Goal: Task Accomplishment & Management: Use online tool/utility

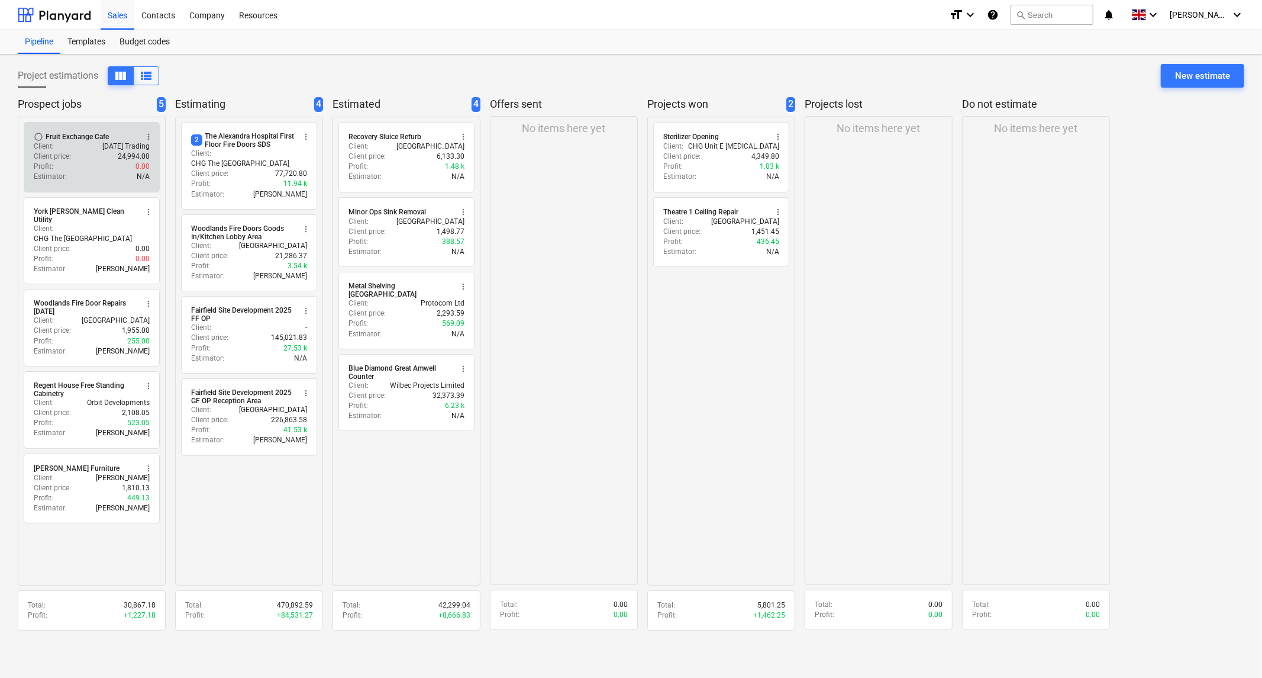
click at [89, 159] on div "Client price : 24,994.00" at bounding box center [92, 157] width 116 height 10
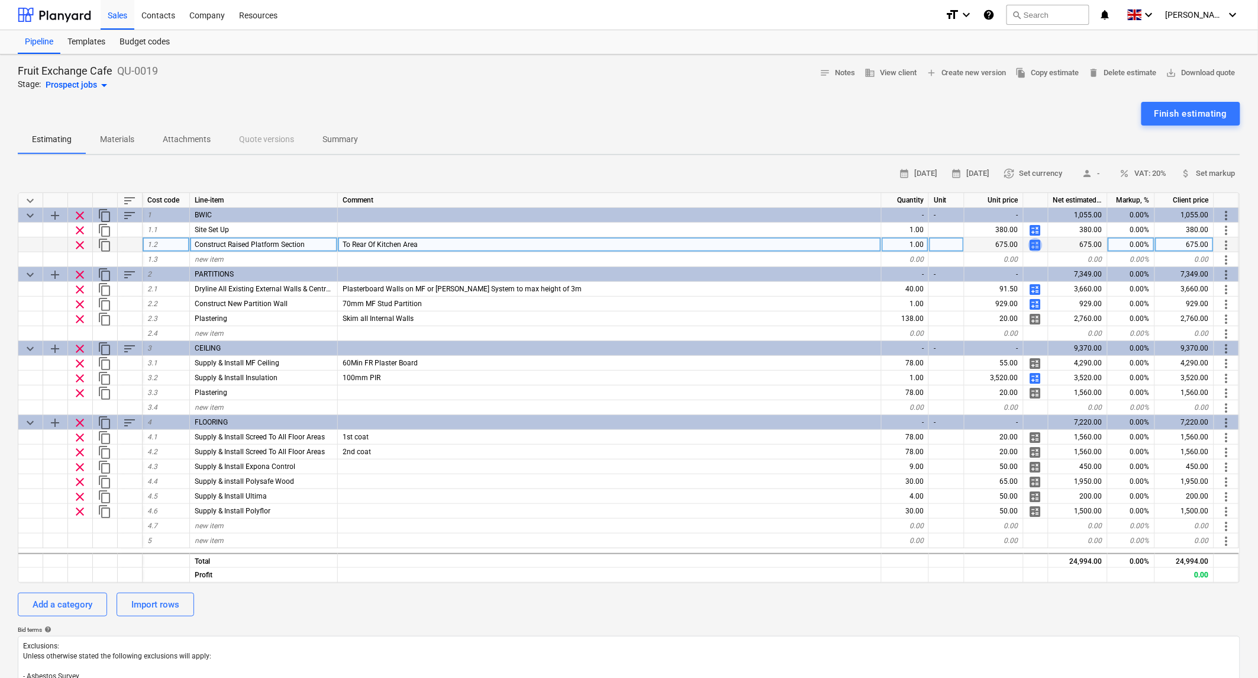
click at [1034, 243] on span "calculate" at bounding box center [1036, 245] width 14 height 14
type textarea "x"
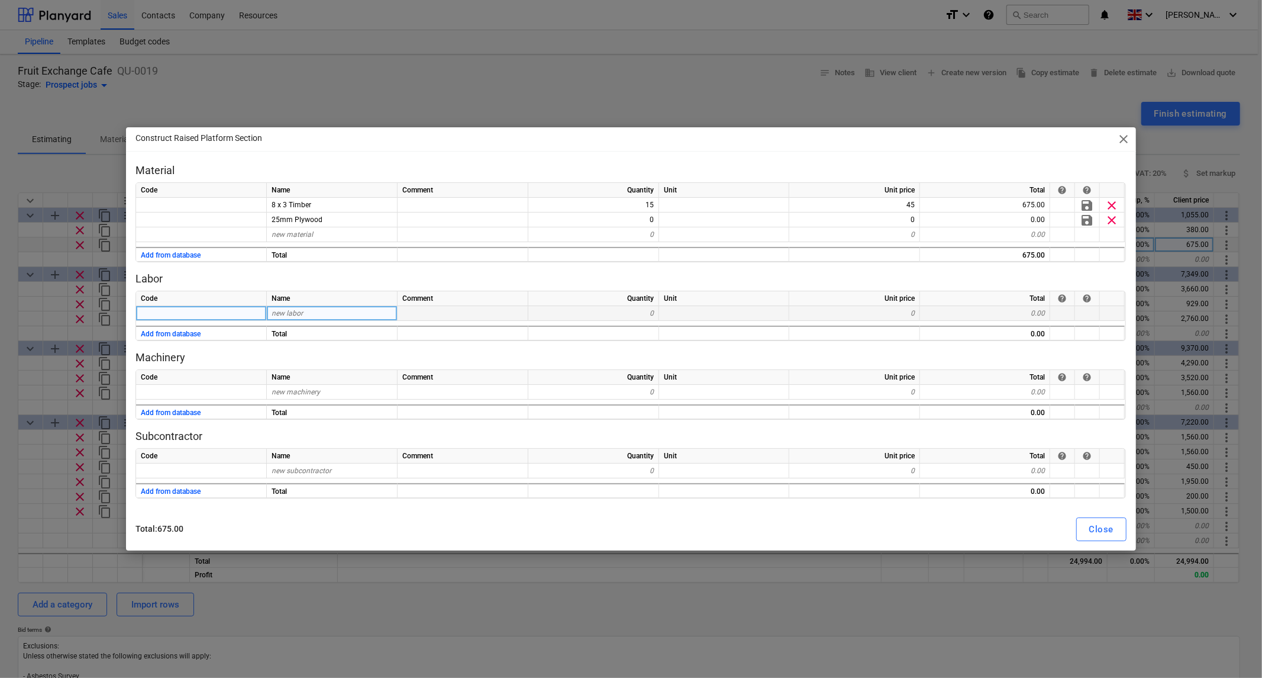
click at [293, 311] on span "new labor" at bounding box center [287, 313] width 31 height 8
type input "Labour"
type textarea "x"
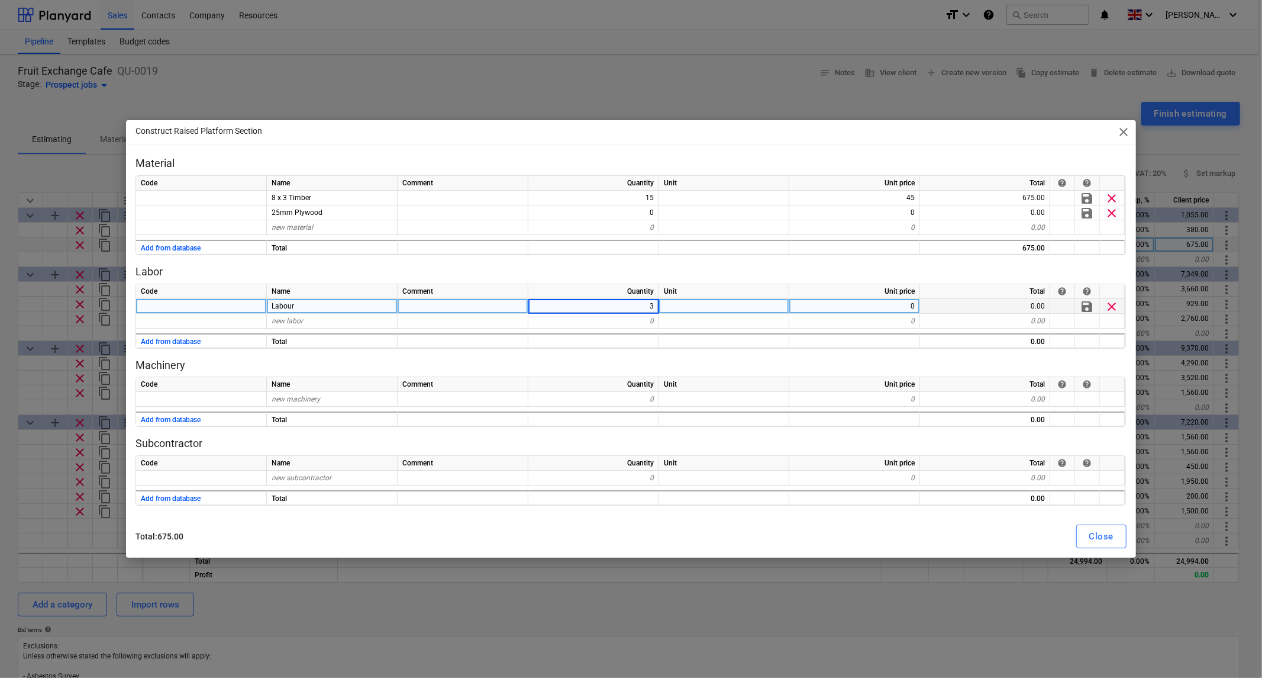
type input "32"
type textarea "x"
type input "37.5"
type textarea "x"
type input "Travel"
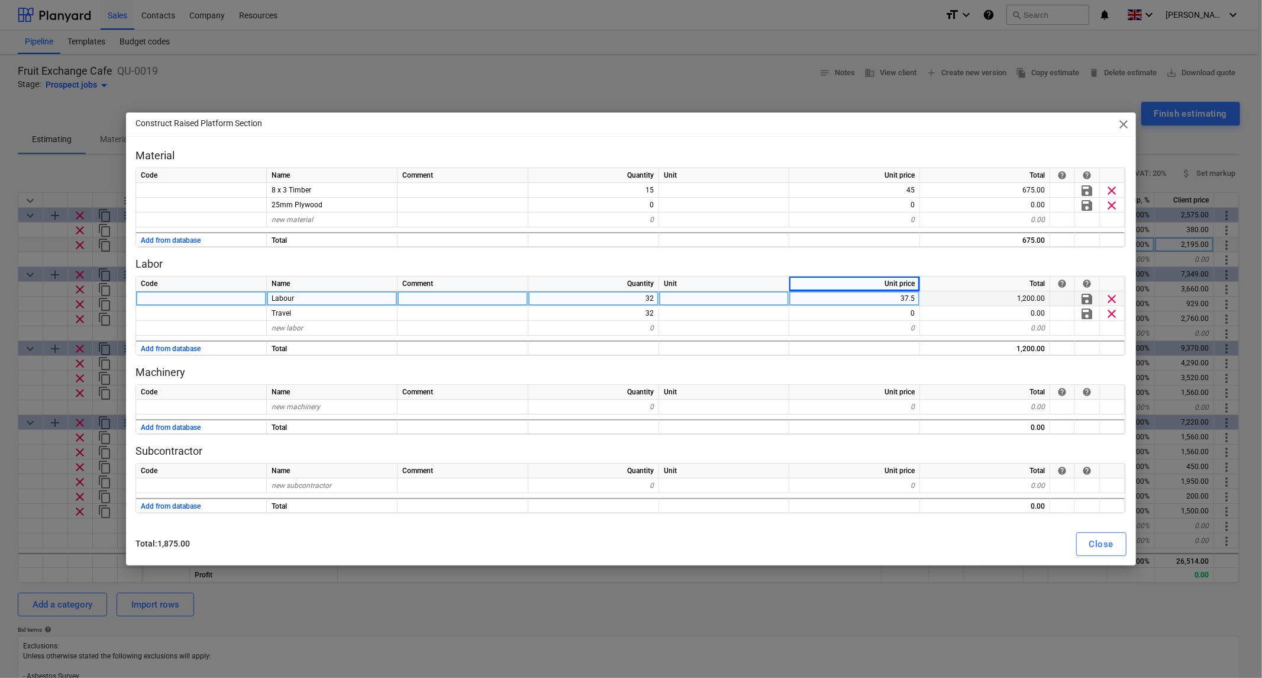
type textarea "x"
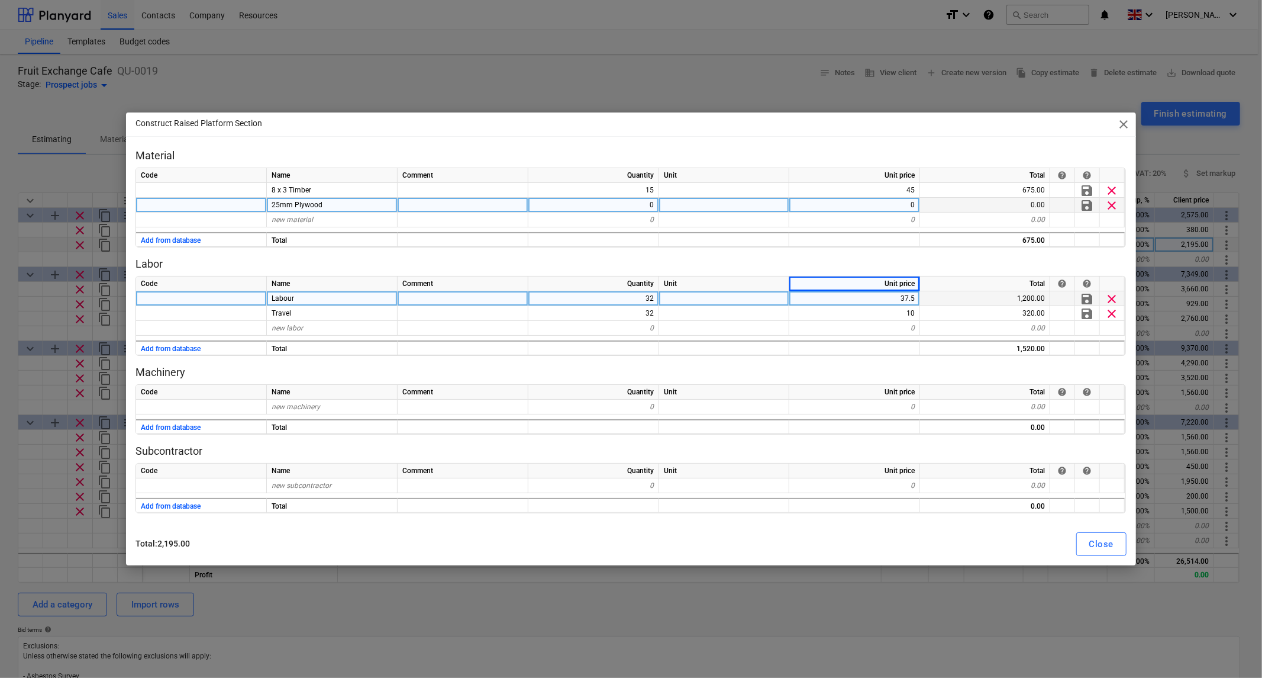
click at [898, 203] on div "0" at bounding box center [855, 205] width 131 height 15
click at [645, 209] on div "0" at bounding box center [594, 205] width 131 height 15
type input "3"
click at [1090, 541] on div "Close" at bounding box center [1102, 543] width 24 height 15
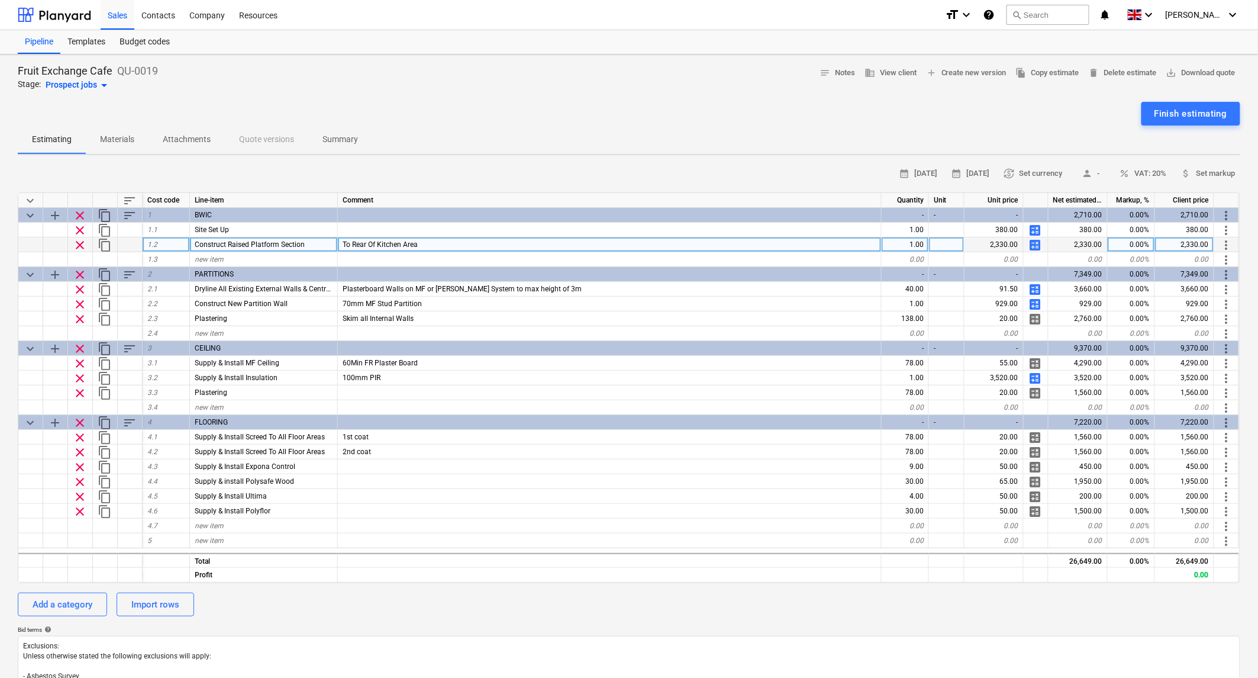
click at [1040, 244] on span "calculate" at bounding box center [1036, 245] width 14 height 14
type textarea "x"
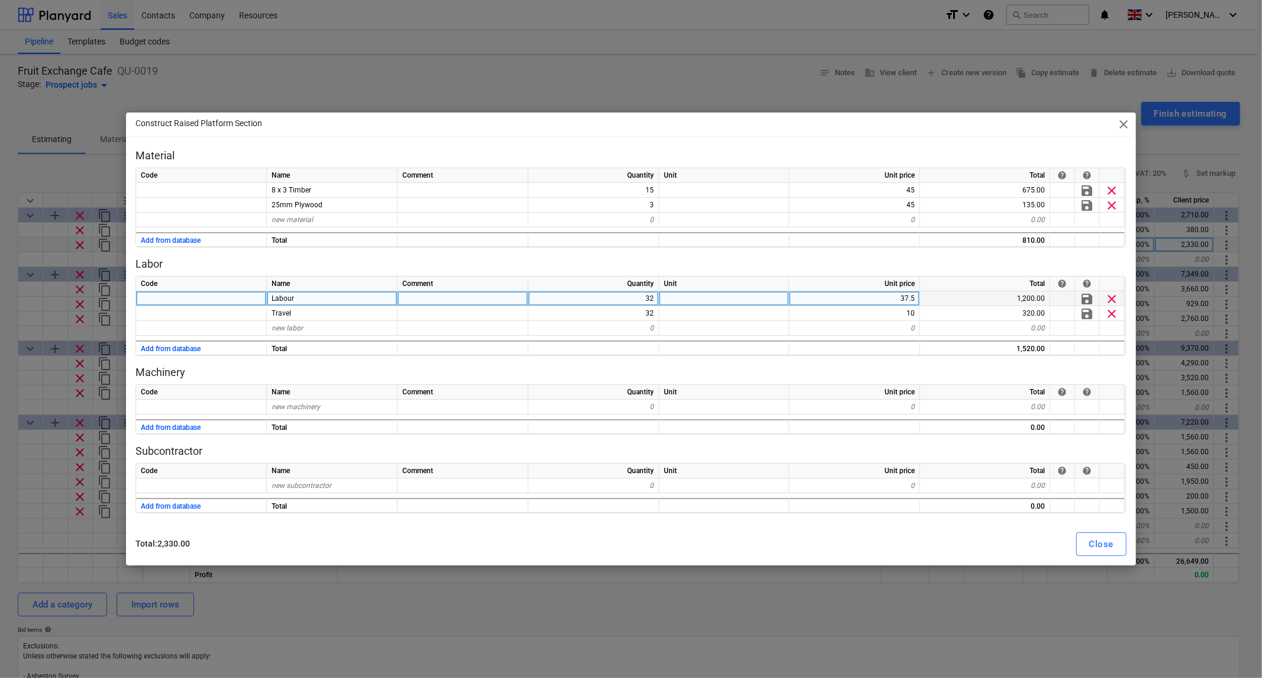
click at [647, 297] on div "32" at bounding box center [594, 298] width 131 height 15
type input "24"
click at [717, 252] on div "Material Code Name Comment Quantity Unit Unit price Total help help 8 x 3 Timbe…" at bounding box center [631, 331] width 991 height 365
type textarea "x"
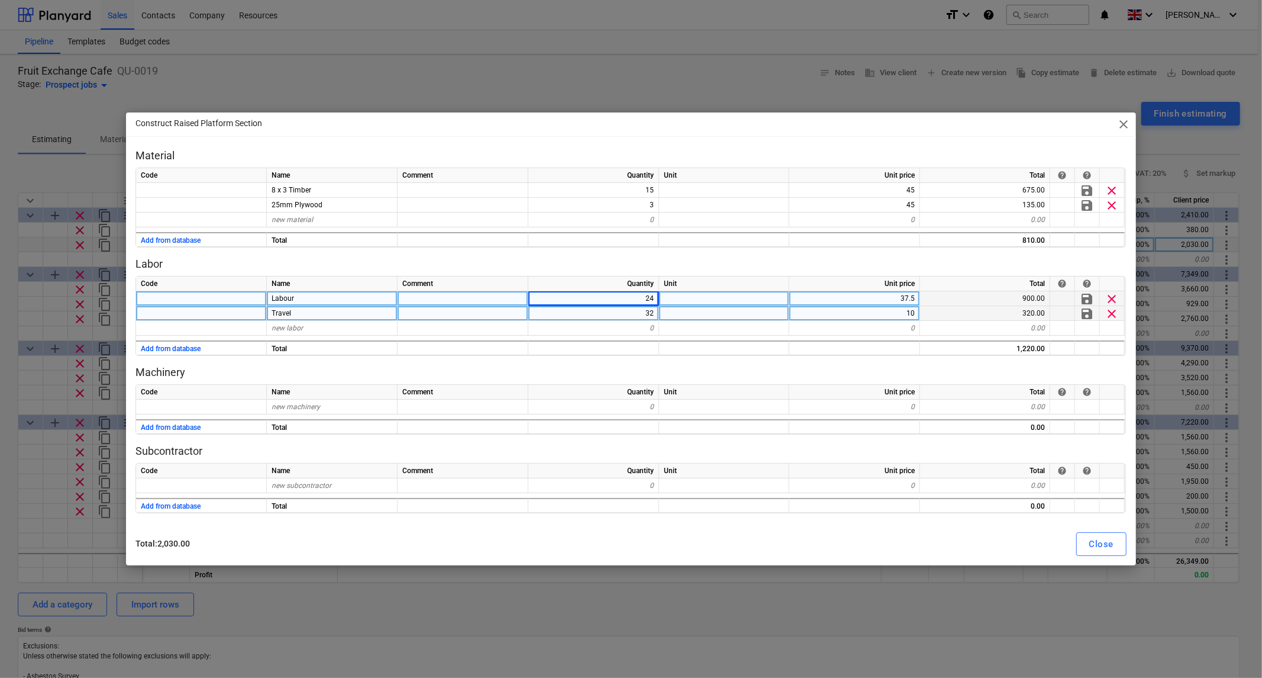
click at [651, 315] on div "32" at bounding box center [594, 313] width 131 height 15
type input "24"
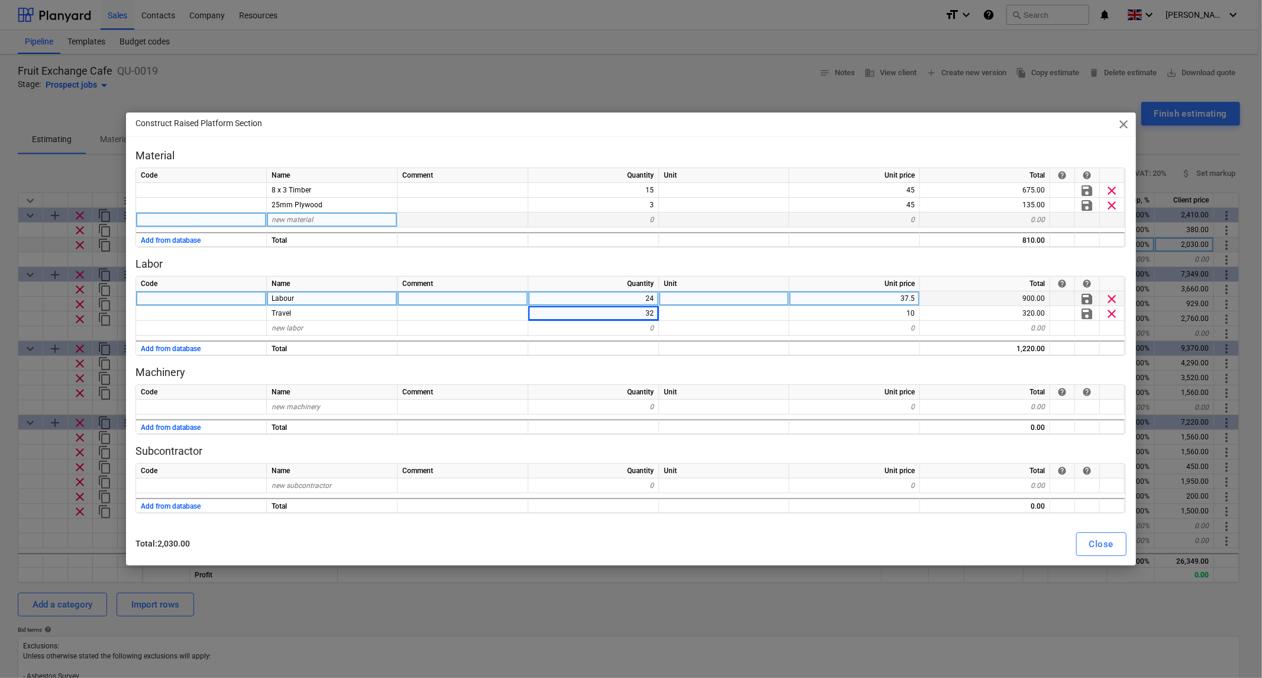
click at [347, 215] on div "new material" at bounding box center [332, 219] width 131 height 15
type textarea "x"
click at [283, 225] on div "new material" at bounding box center [332, 219] width 131 height 15
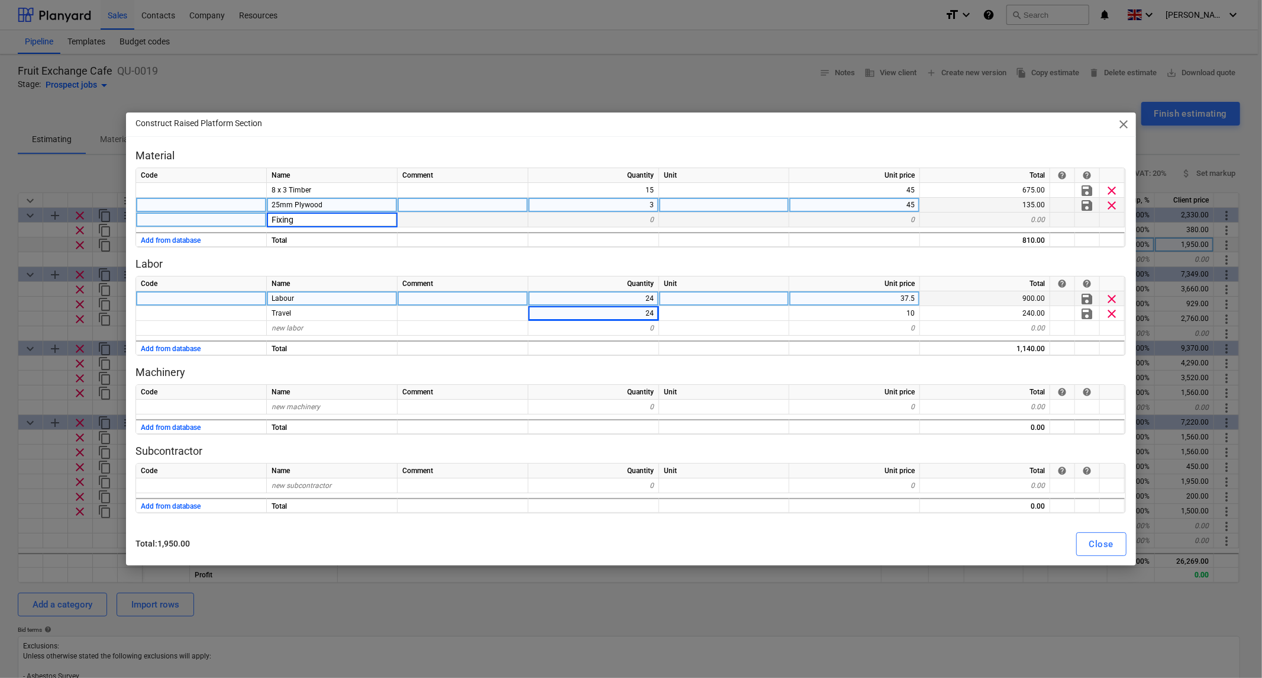
type input "Fixings"
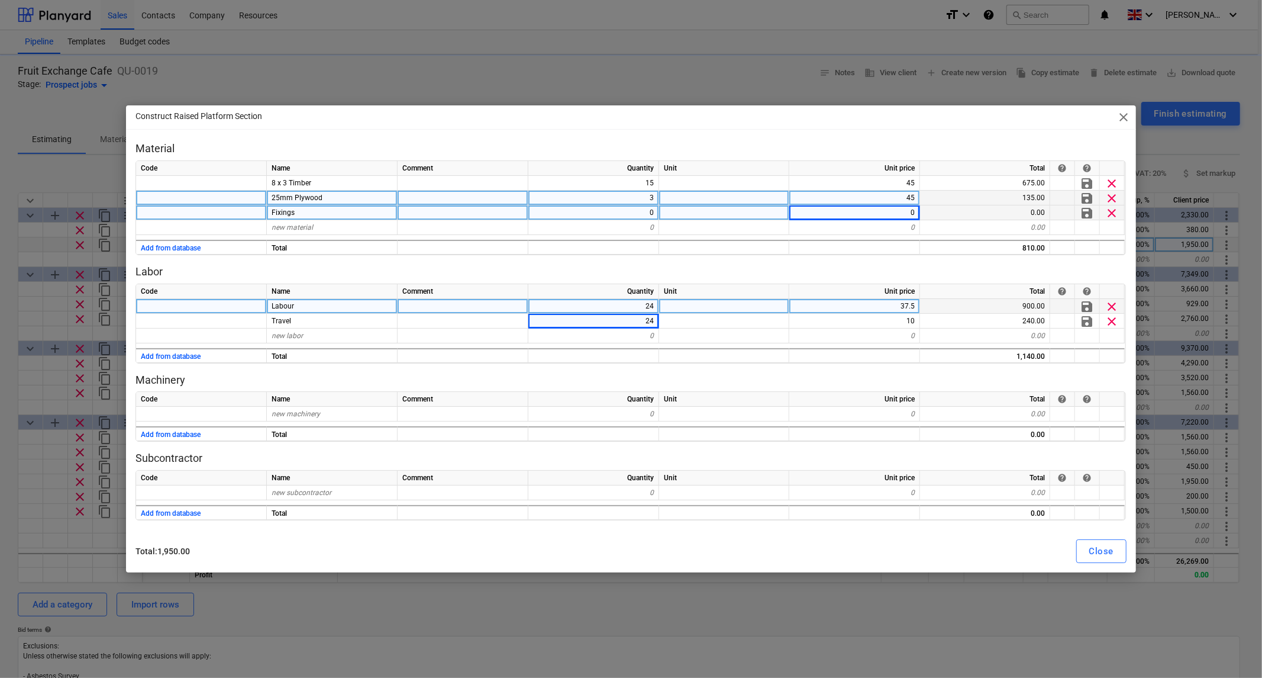
type textarea "x"
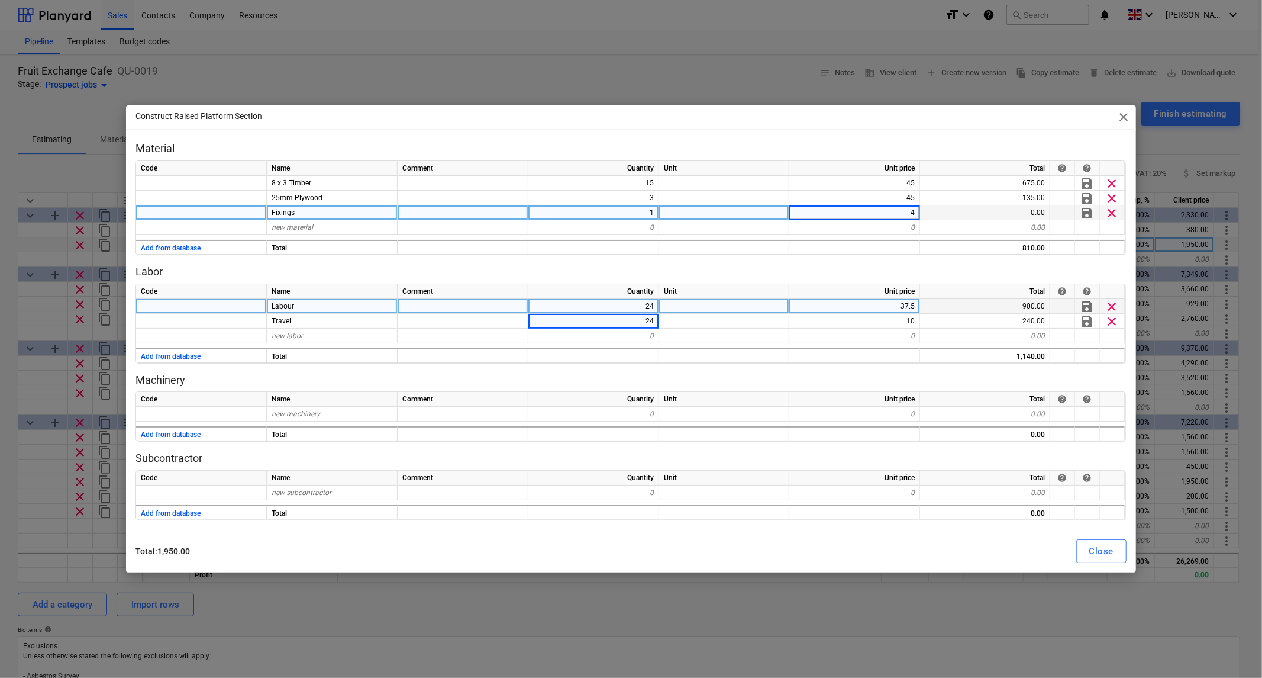
type input "40"
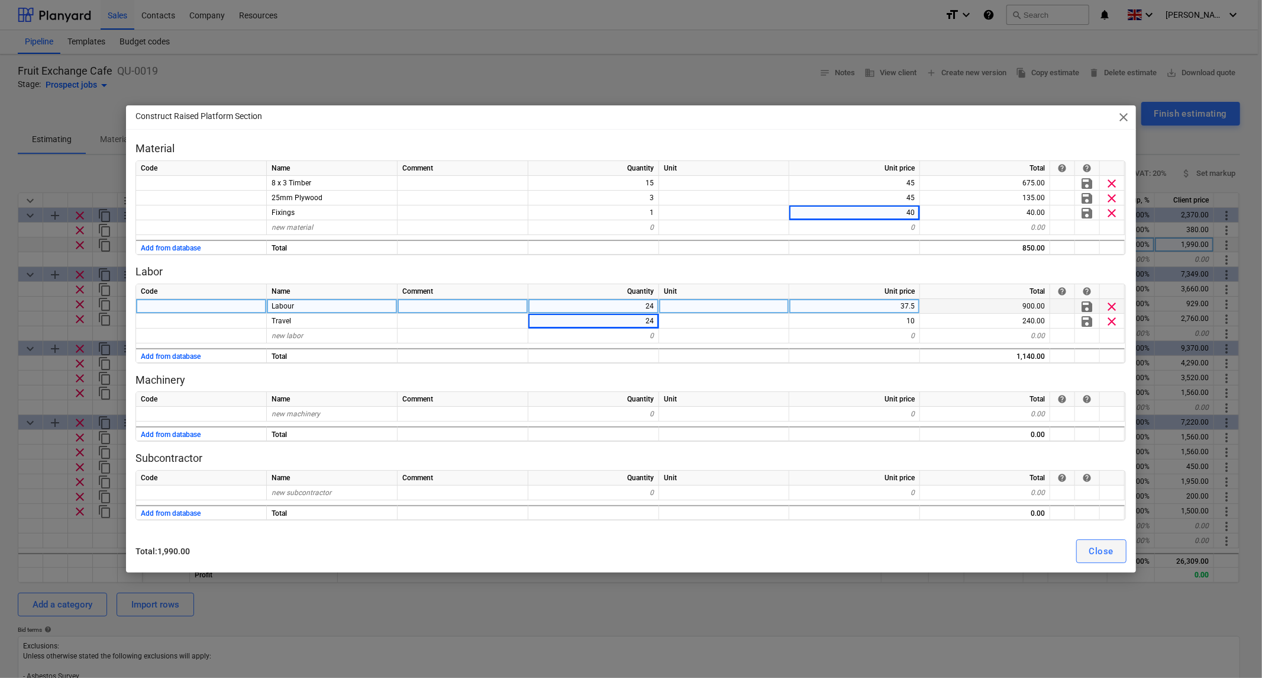
click at [1103, 549] on div "Close" at bounding box center [1102, 550] width 24 height 15
type textarea "x"
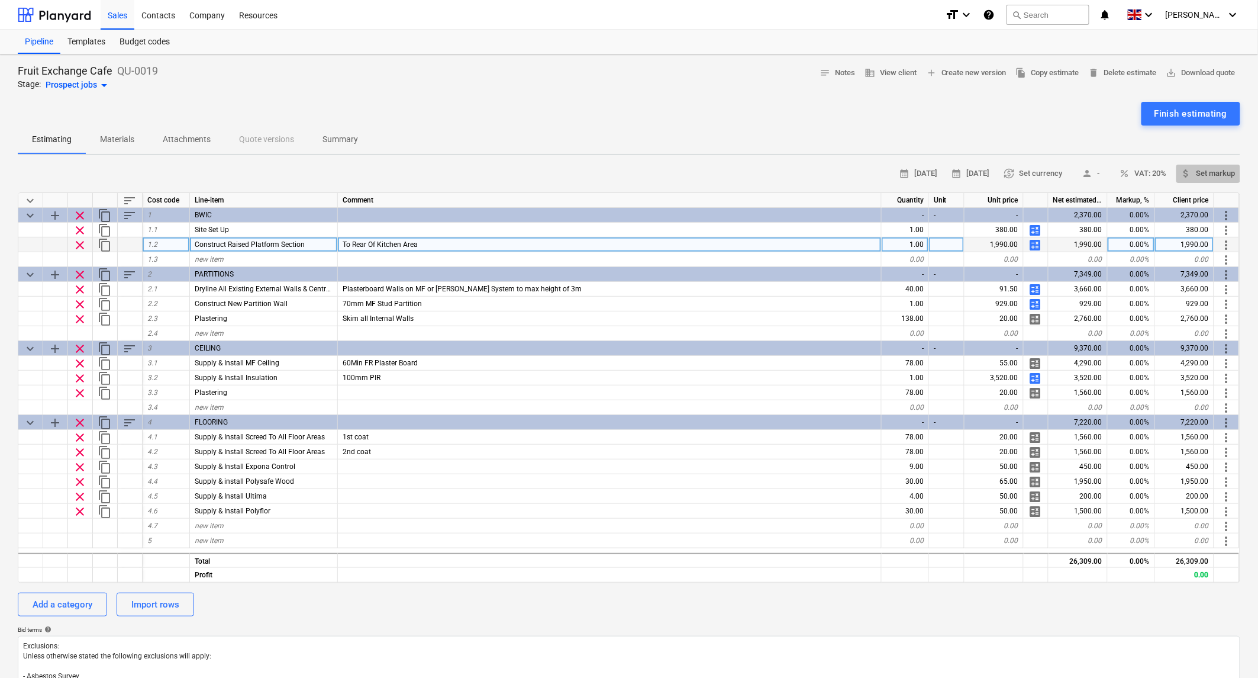
click at [1211, 169] on span "attach_money Set markup" at bounding box center [1208, 174] width 54 height 14
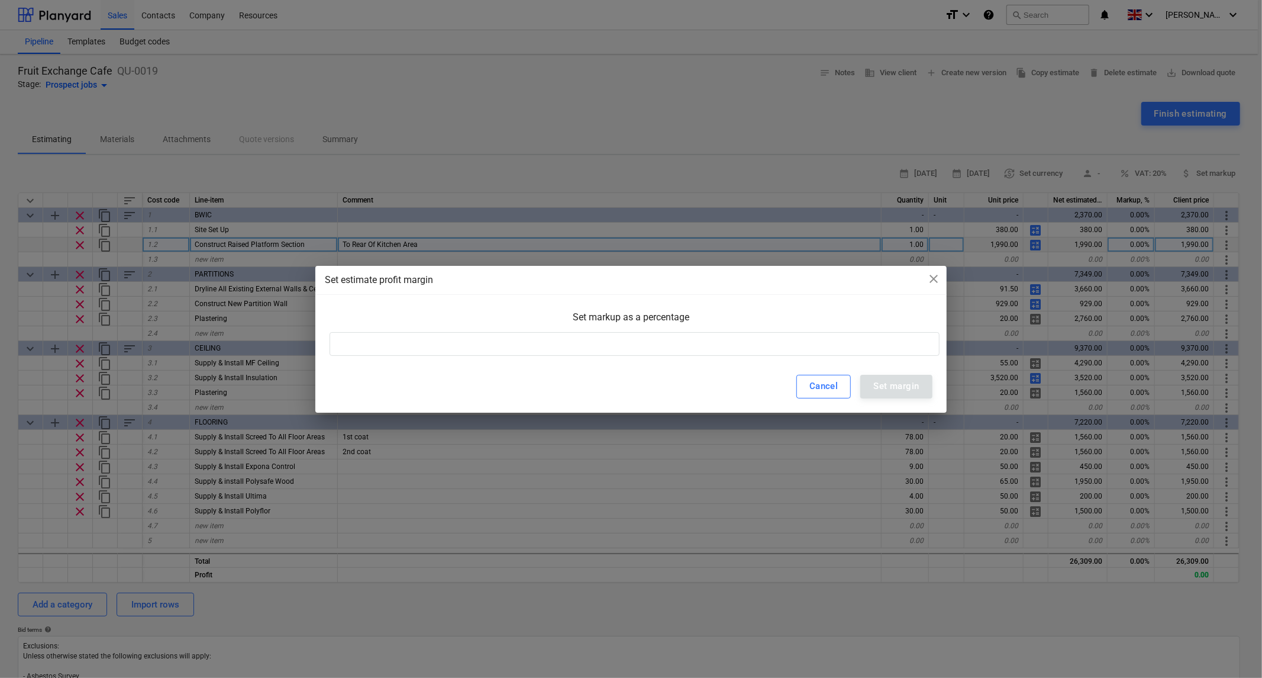
click at [518, 359] on div "Set markup as a percentage" at bounding box center [630, 334] width 631 height 54
click at [529, 348] on input at bounding box center [635, 344] width 610 height 24
drag, startPoint x: 552, startPoint y: 341, endPoint x: 280, endPoint y: 363, distance: 273.1
click at [286, 363] on div "Set estimate profit margin close Set markup as a percentage 33 Cancel Set margin" at bounding box center [631, 339] width 1262 height 678
type input "35"
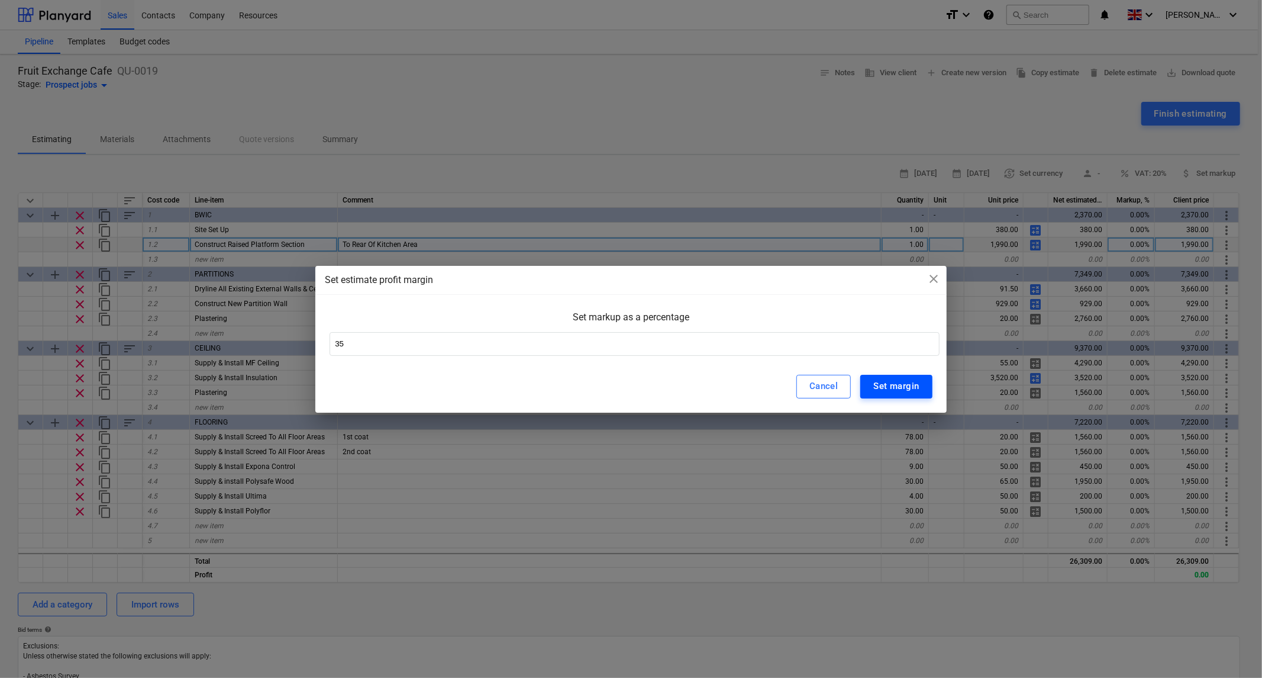
click at [914, 384] on div "Set margin" at bounding box center [897, 385] width 46 height 15
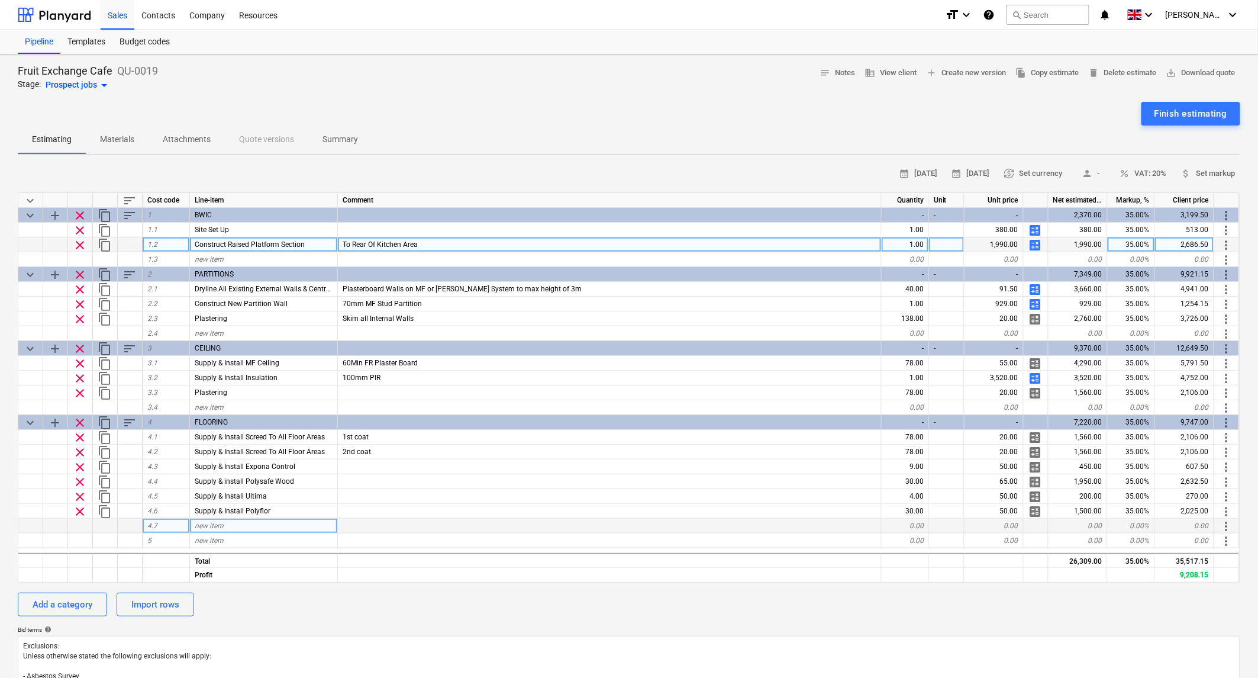
click at [223, 521] on div "new item" at bounding box center [264, 525] width 148 height 15
click at [206, 528] on input at bounding box center [263, 525] width 147 height 14
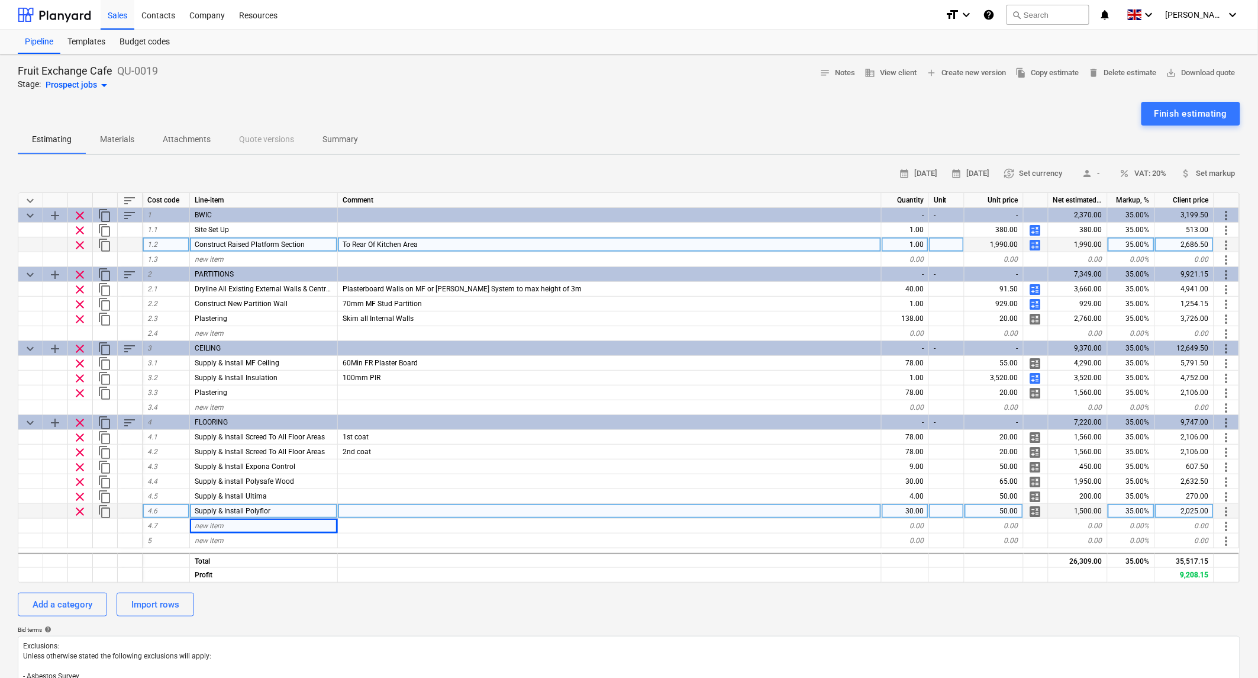
click at [337, 505] on div "Supply & Install Polyflor" at bounding box center [264, 511] width 148 height 15
click at [395, 507] on div at bounding box center [610, 511] width 544 height 15
click at [399, 507] on input at bounding box center [609, 511] width 543 height 14
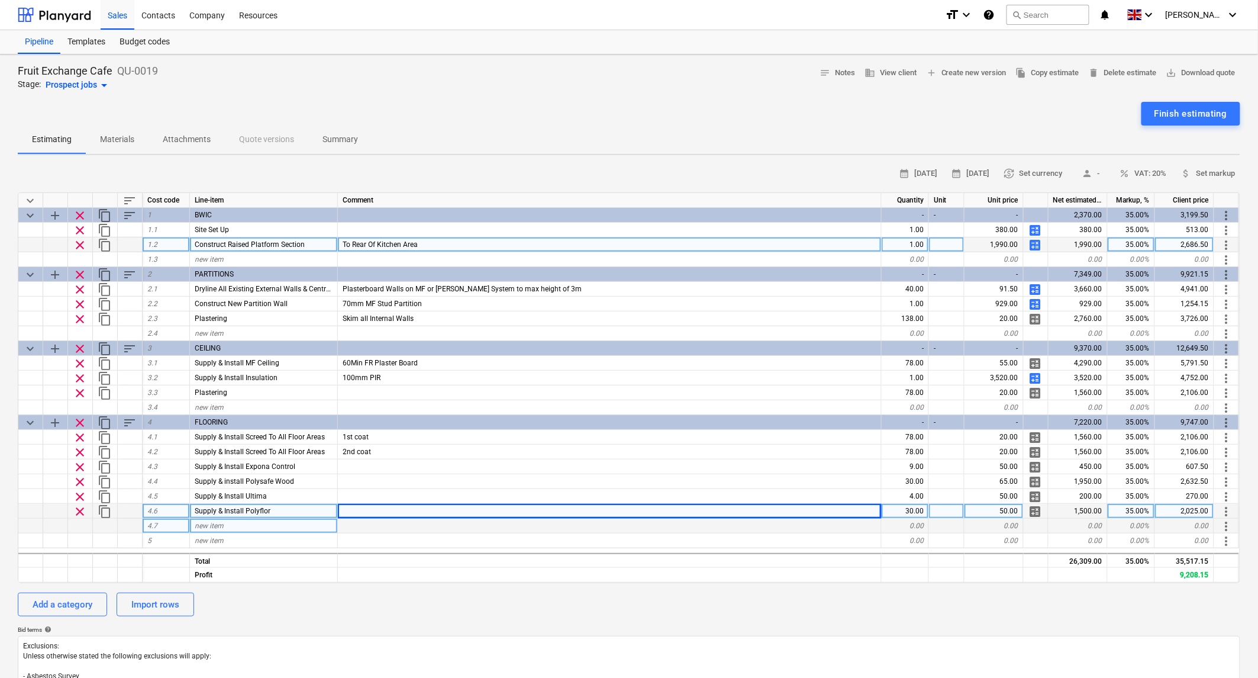
click at [229, 527] on div "new item" at bounding box center [264, 525] width 148 height 15
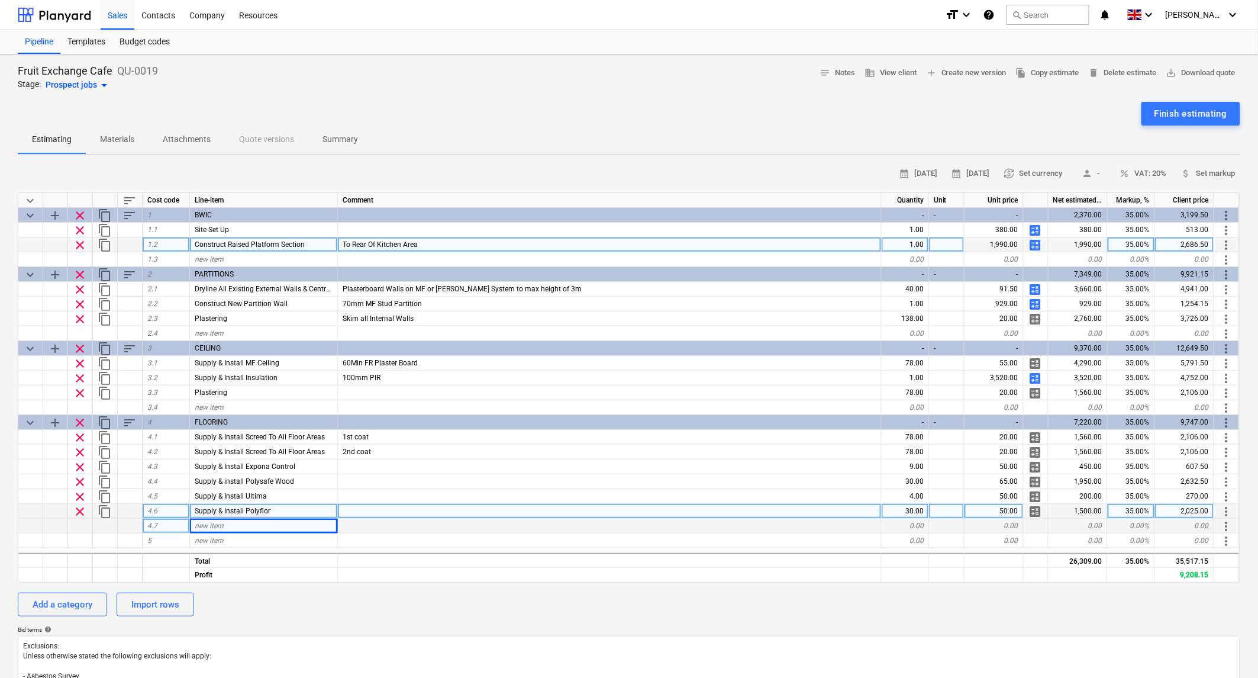
click at [221, 522] on span "new item" at bounding box center [209, 525] width 29 height 8
click at [157, 14] on div "Contacts" at bounding box center [158, 14] width 48 height 30
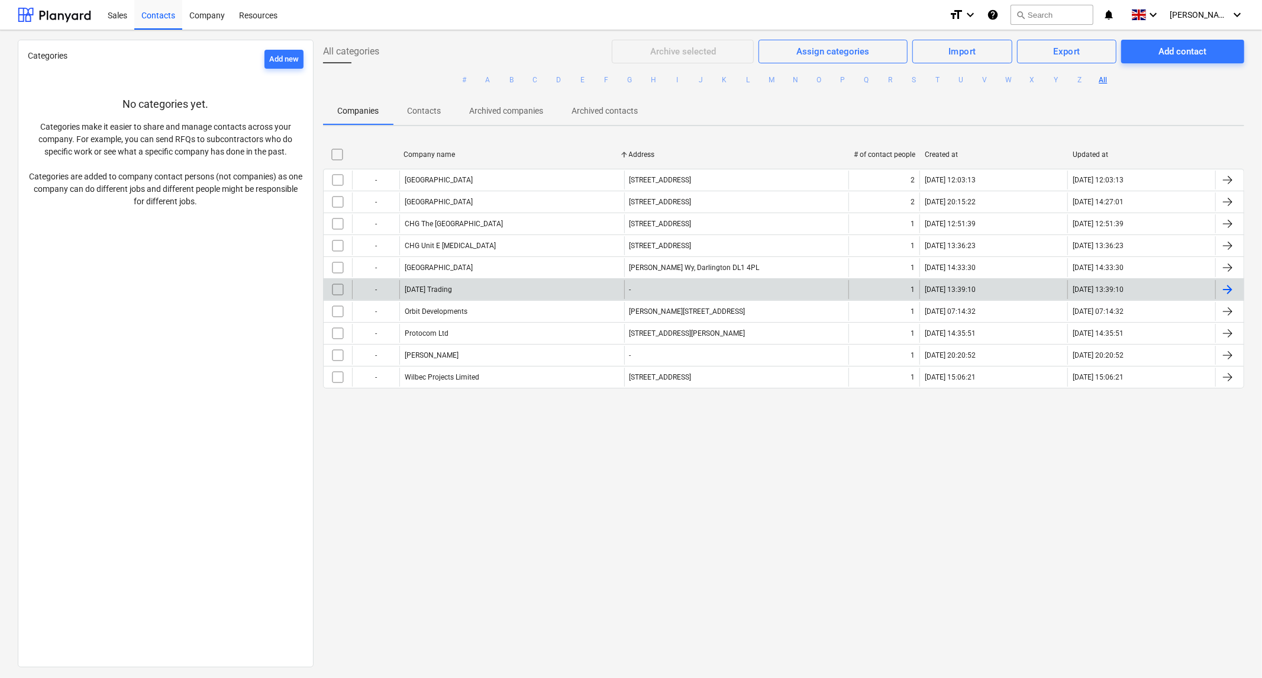
click at [336, 292] on input "checkbox" at bounding box center [337, 289] width 19 height 19
click at [114, 15] on div "Sales" at bounding box center [118, 14] width 34 height 30
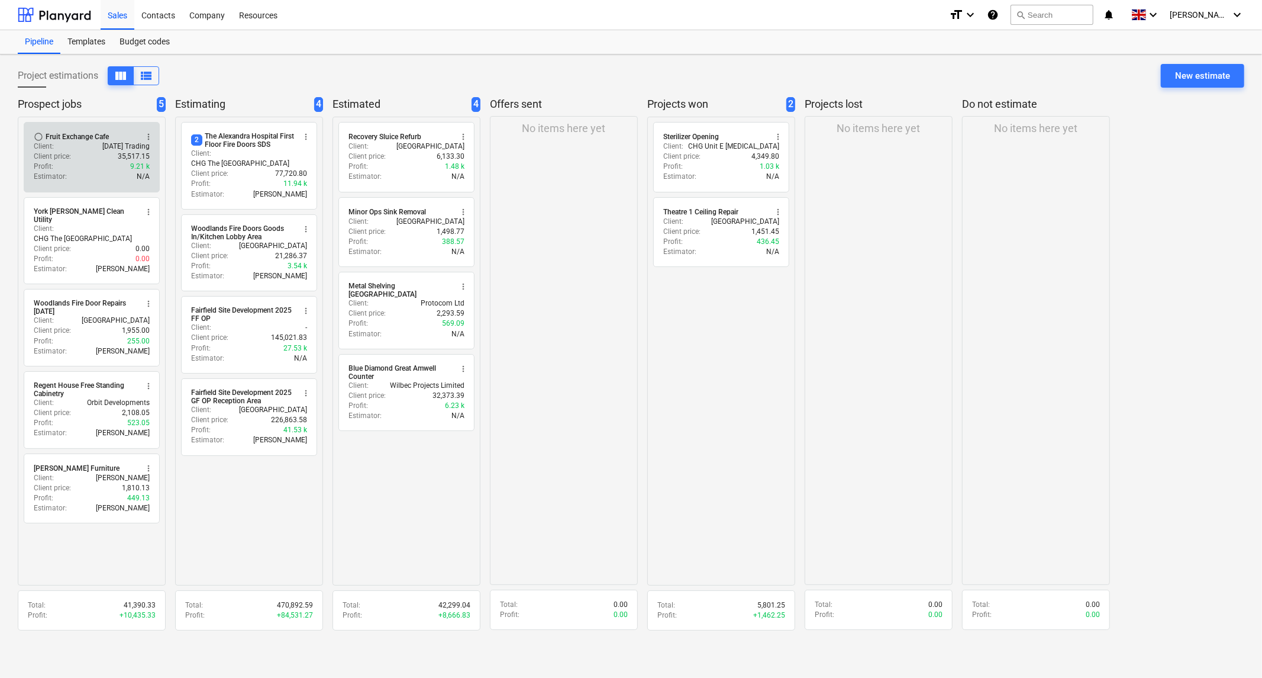
click at [85, 163] on div "Profit : 9.21 k" at bounding box center [92, 167] width 116 height 10
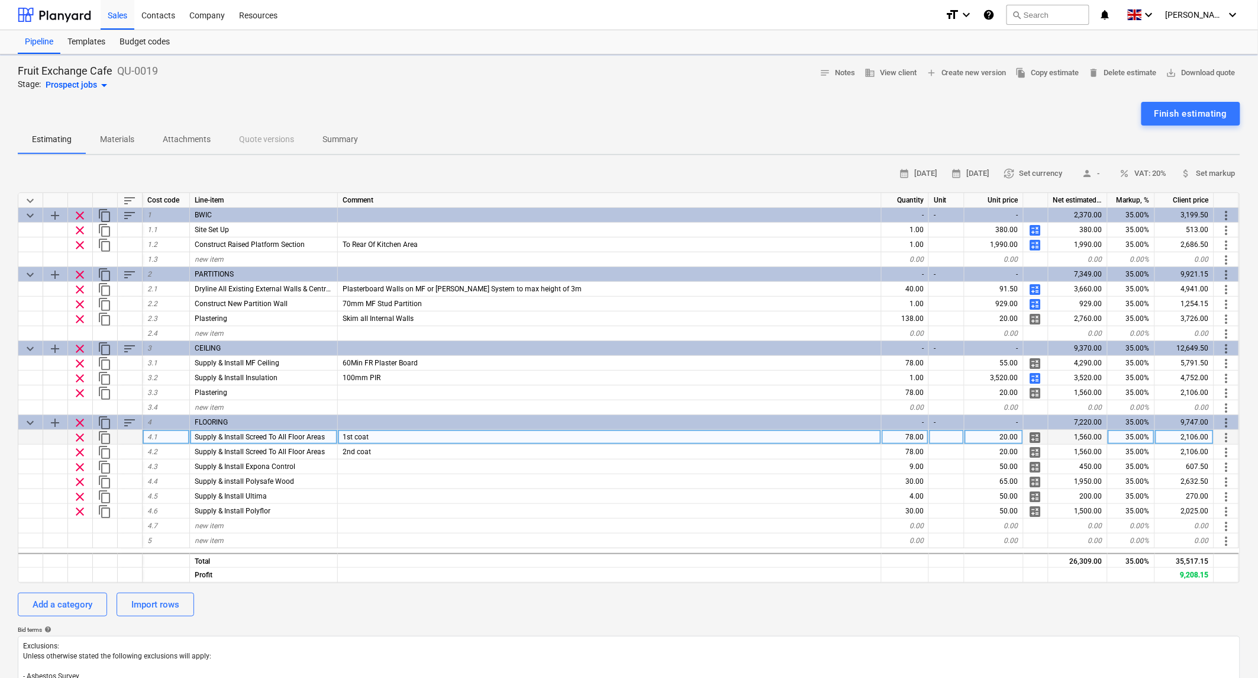
type textarea "x"
